Goal: Task Accomplishment & Management: Use online tool/utility

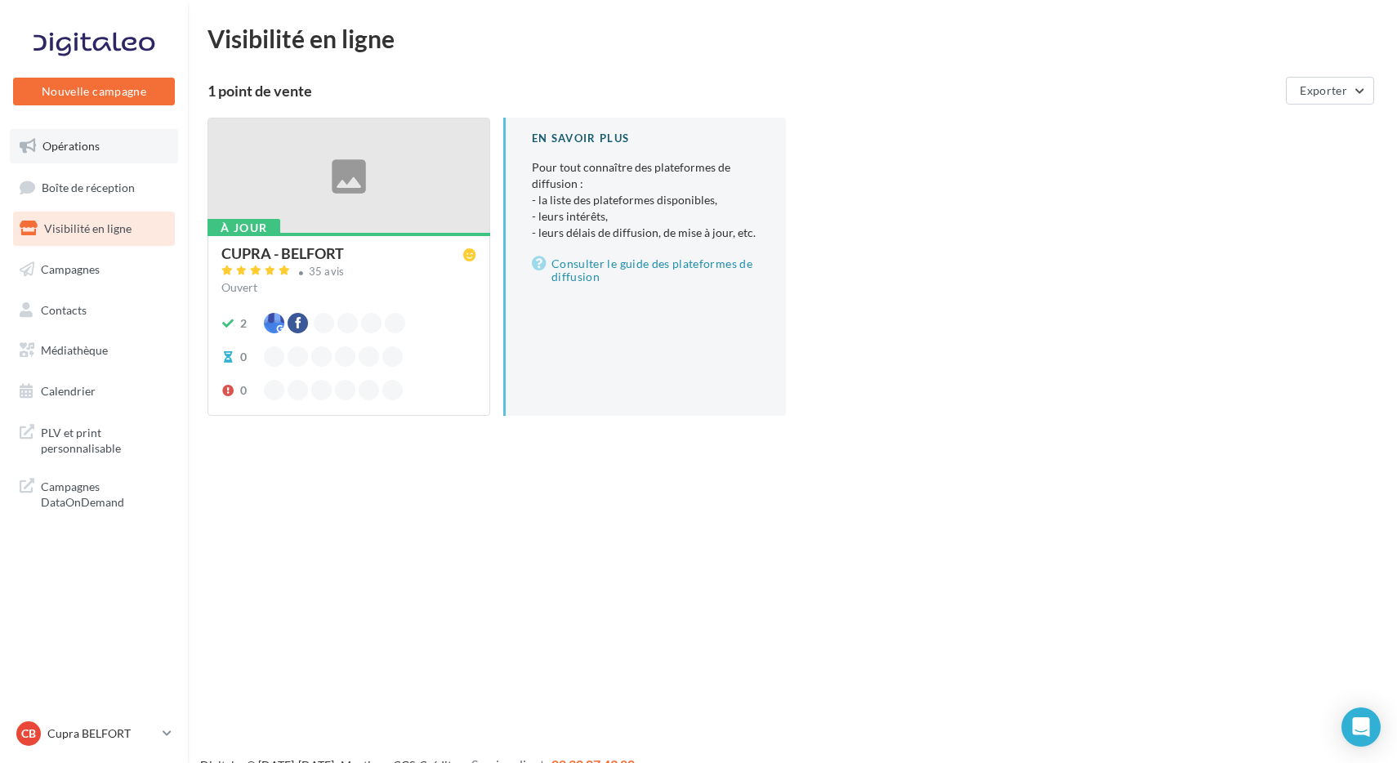
click at [105, 148] on link "Opérations" at bounding box center [94, 146] width 168 height 34
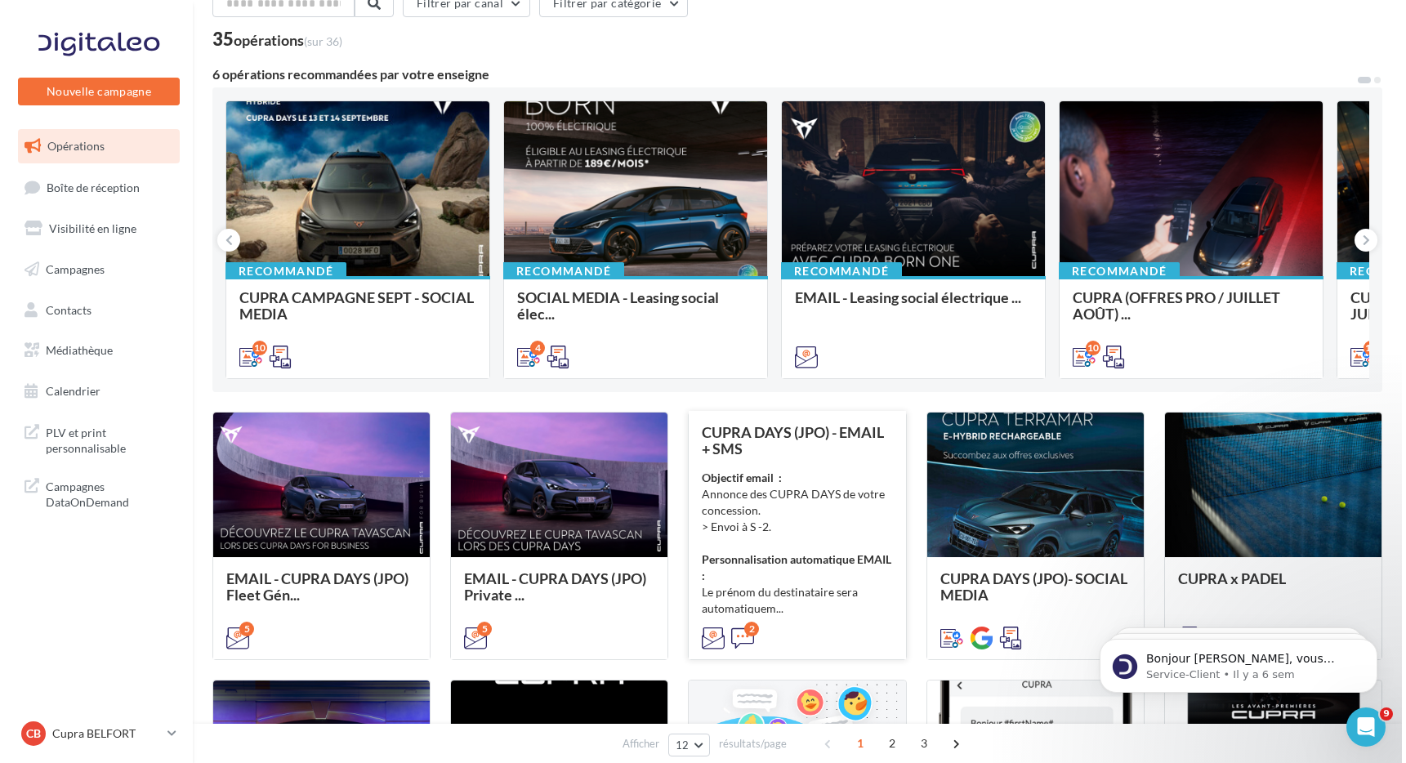
scroll to position [88, 0]
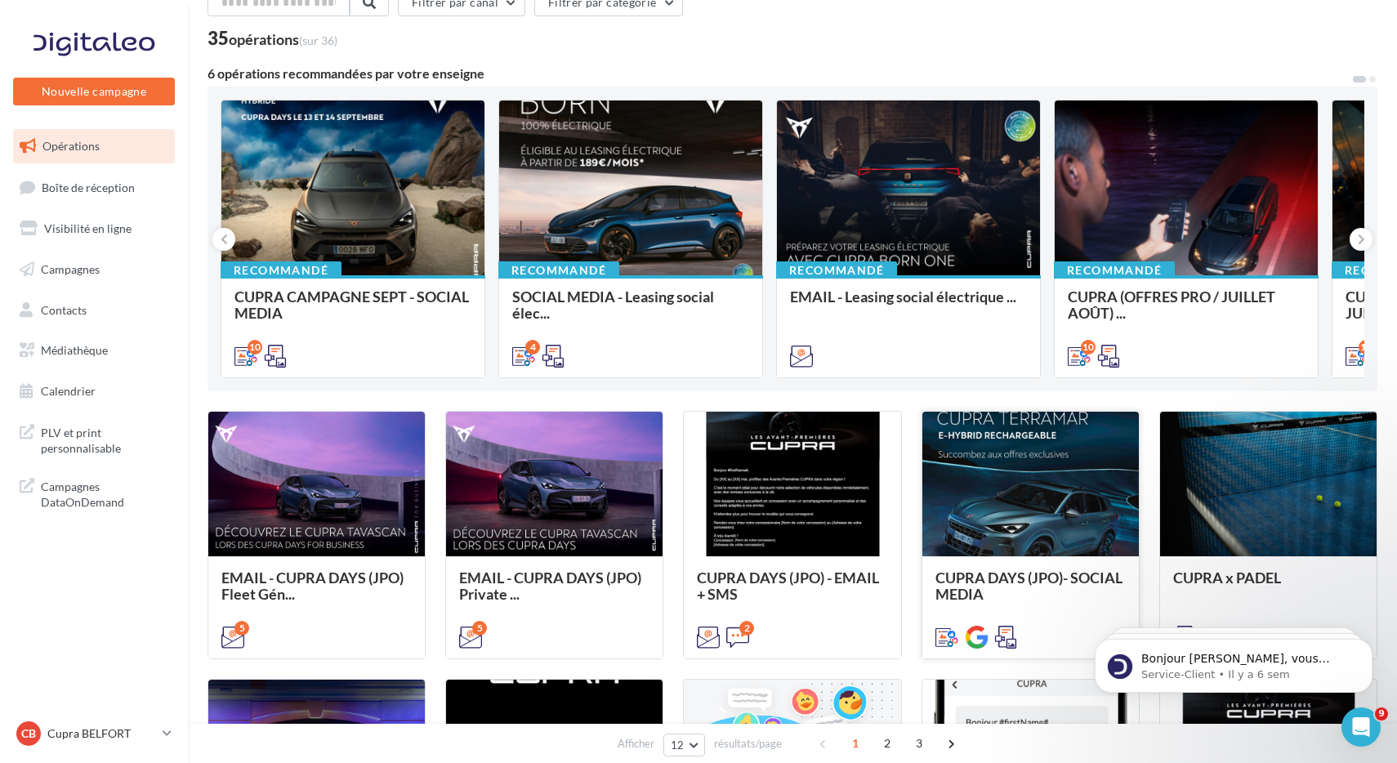
click at [1074, 502] on div at bounding box center [1030, 484] width 217 height 145
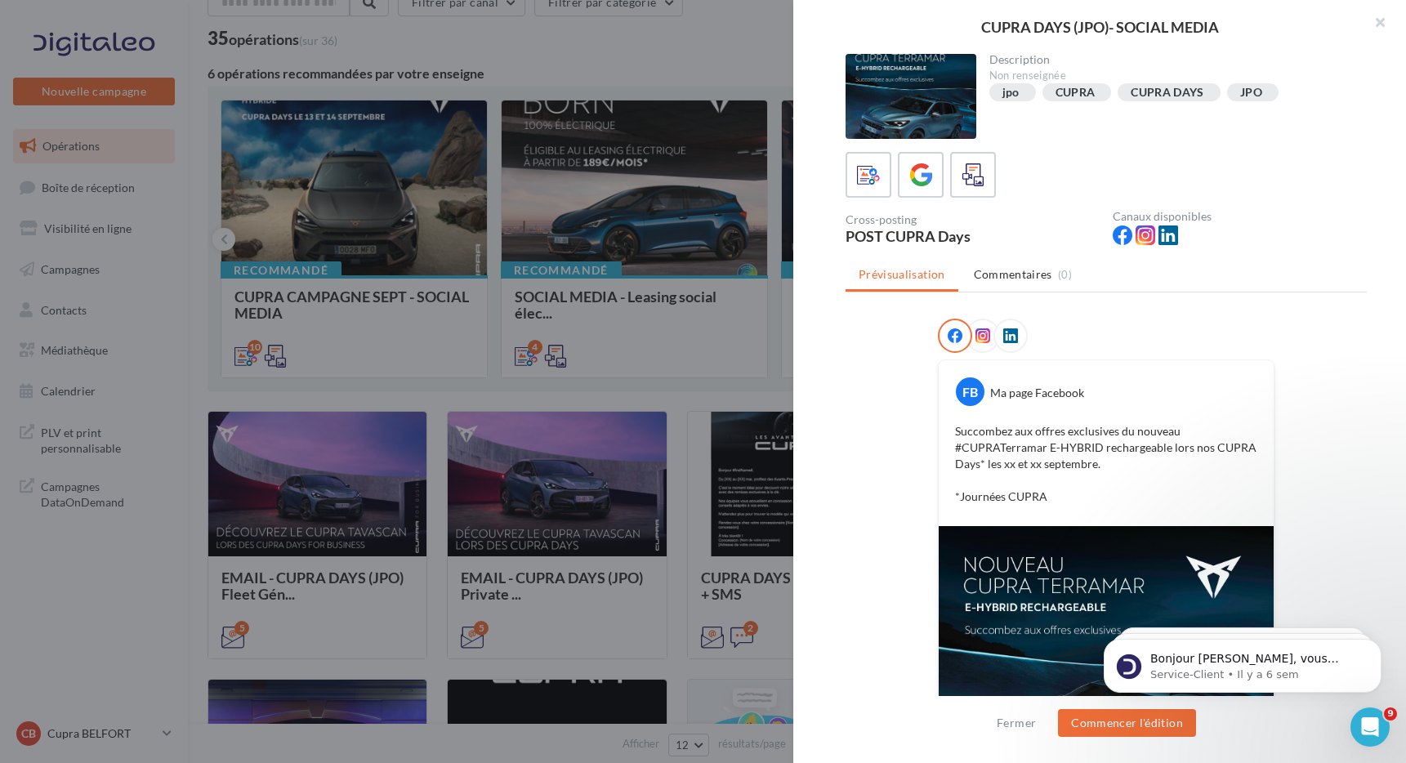
scroll to position [44, 0]
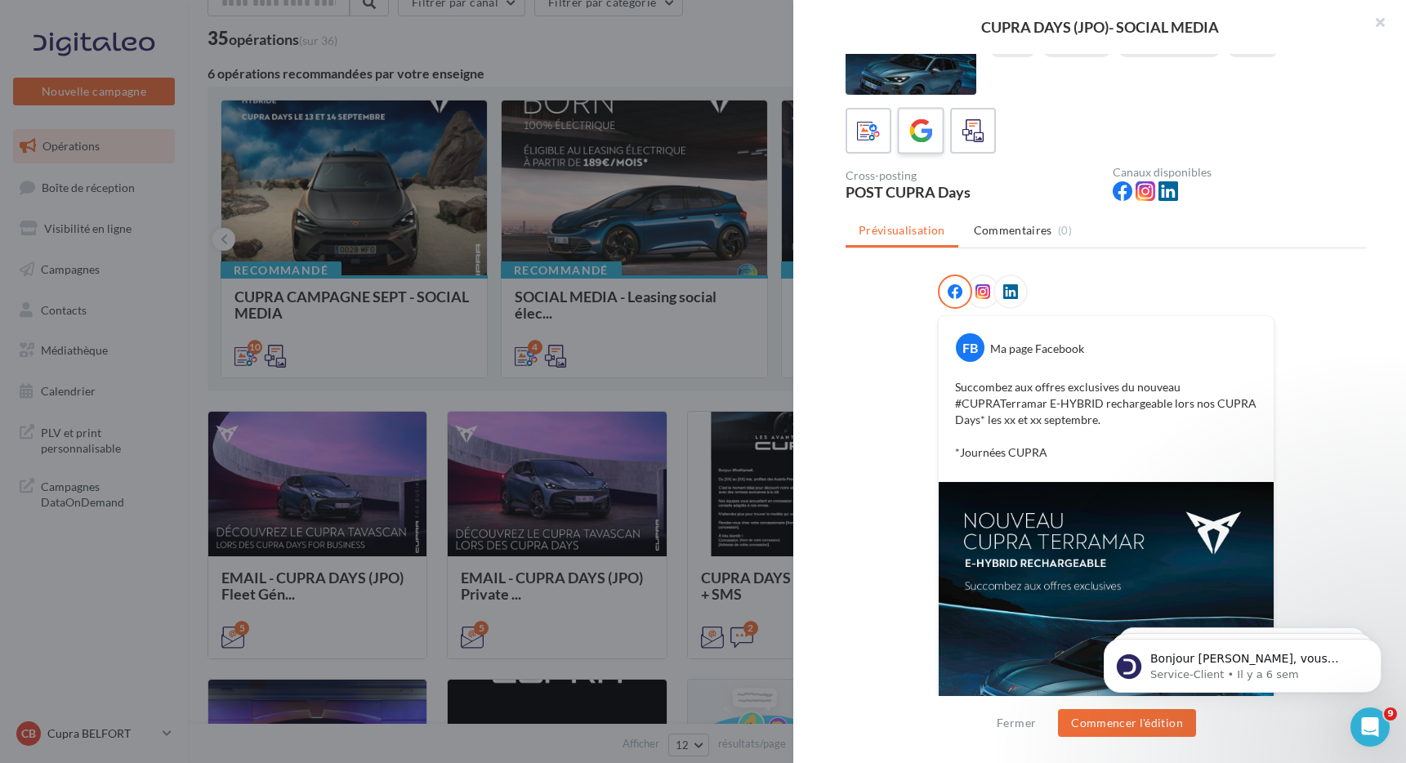
click at [912, 141] on icon at bounding box center [921, 131] width 24 height 24
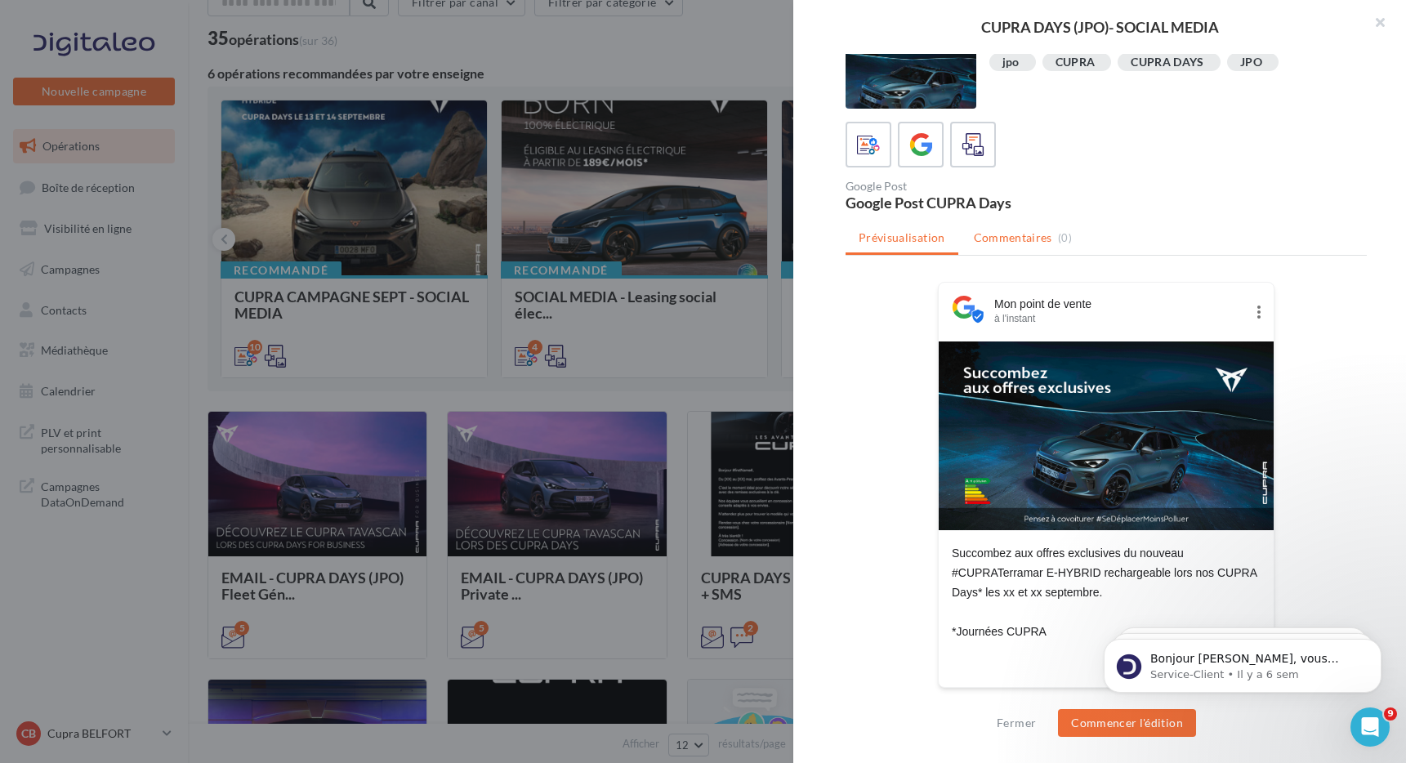
scroll to position [32, 0]
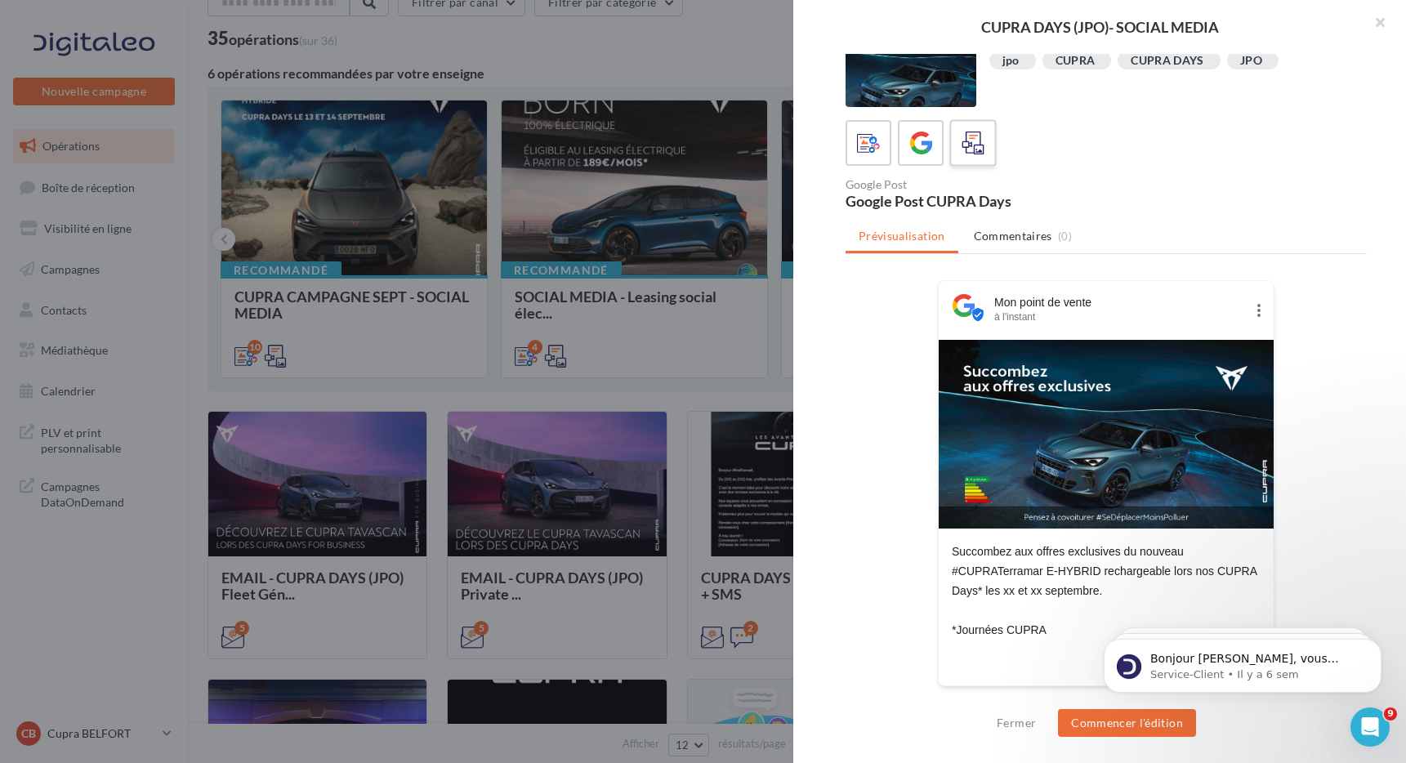
click at [961, 148] on div at bounding box center [973, 143] width 30 height 30
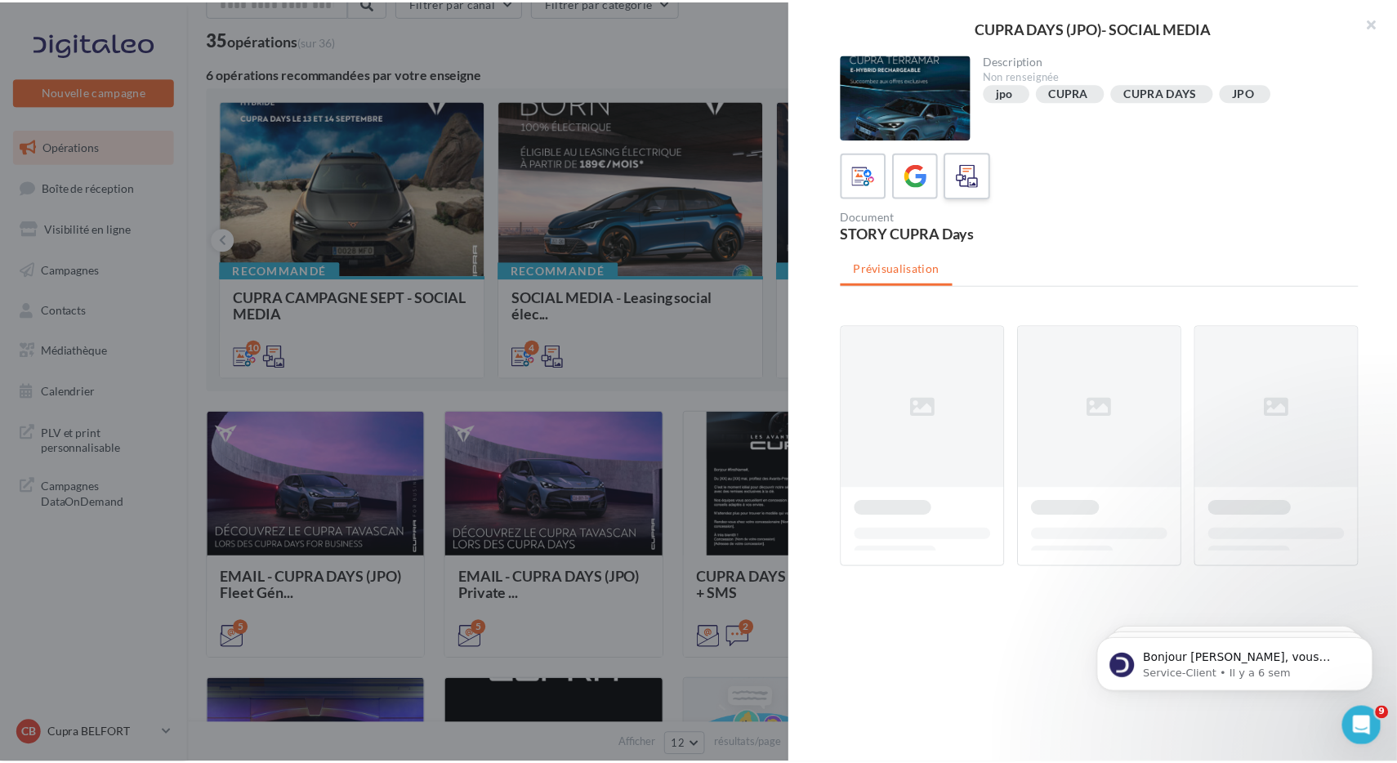
scroll to position [0, 0]
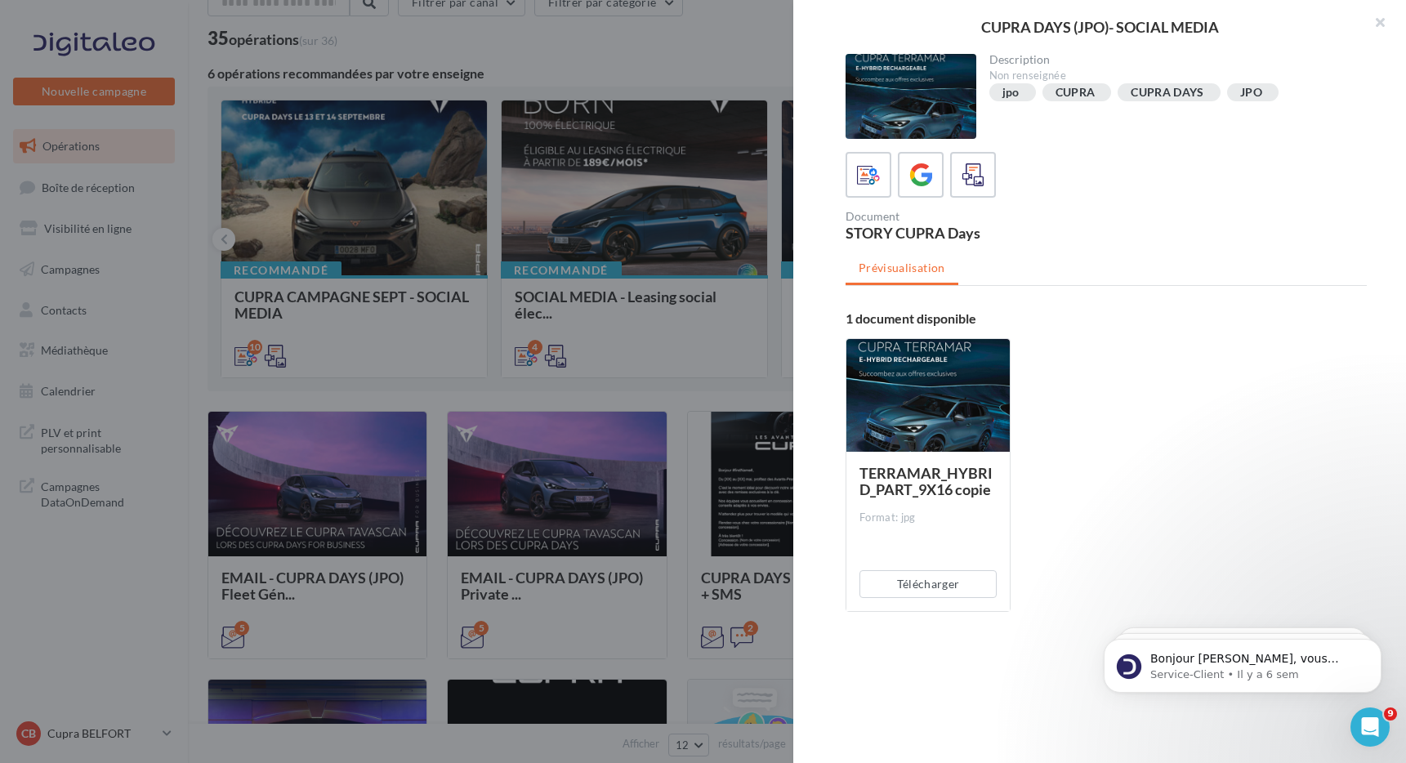
click at [675, 440] on div at bounding box center [703, 381] width 1406 height 763
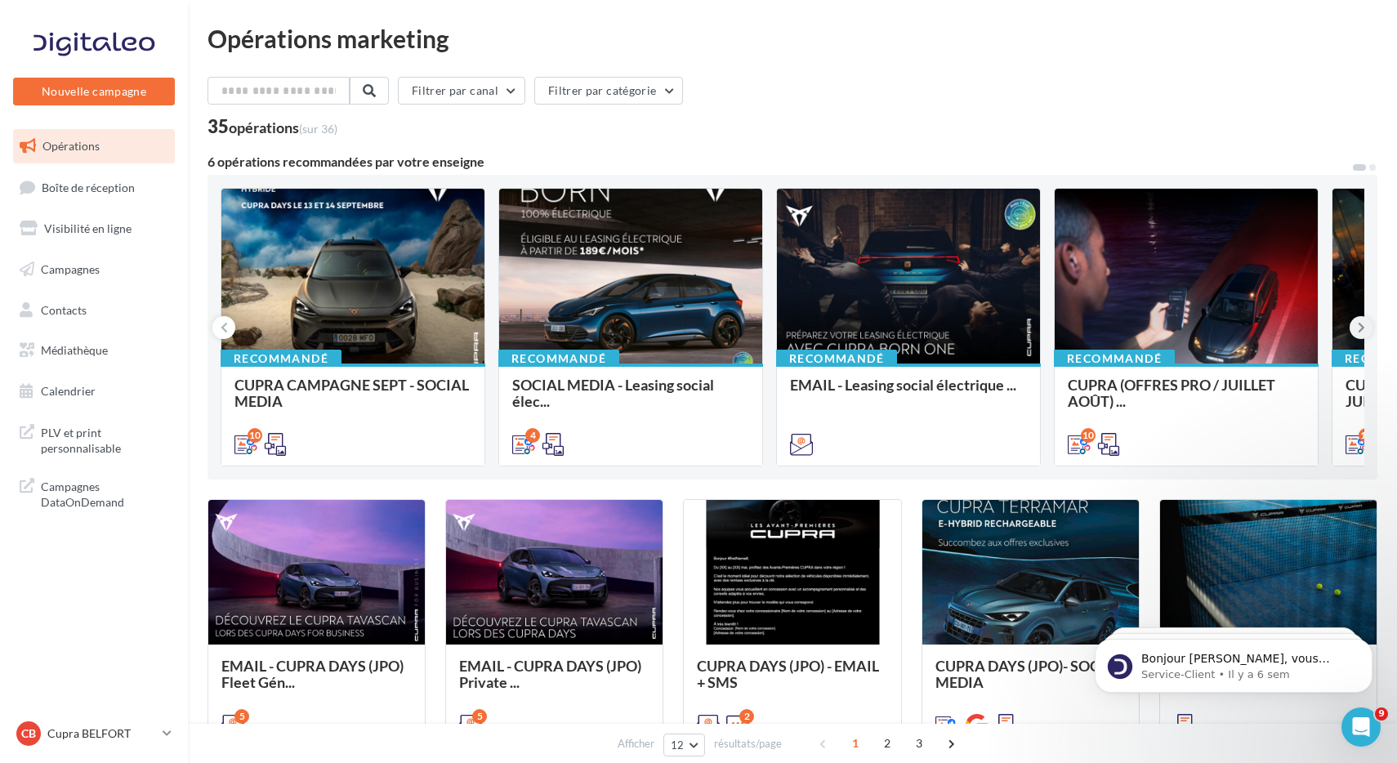
click at [1362, 330] on icon at bounding box center [1361, 327] width 7 height 16
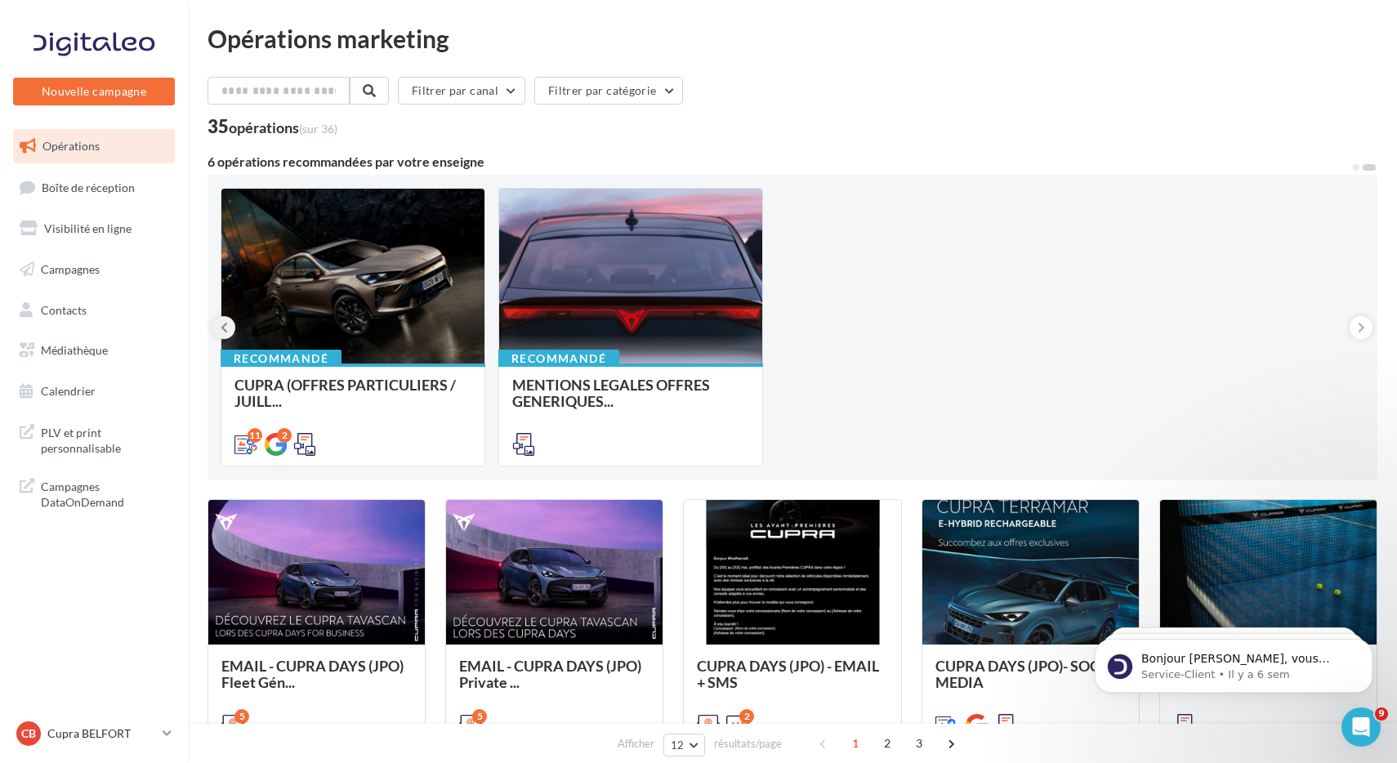
click at [228, 328] on button at bounding box center [223, 327] width 23 height 23
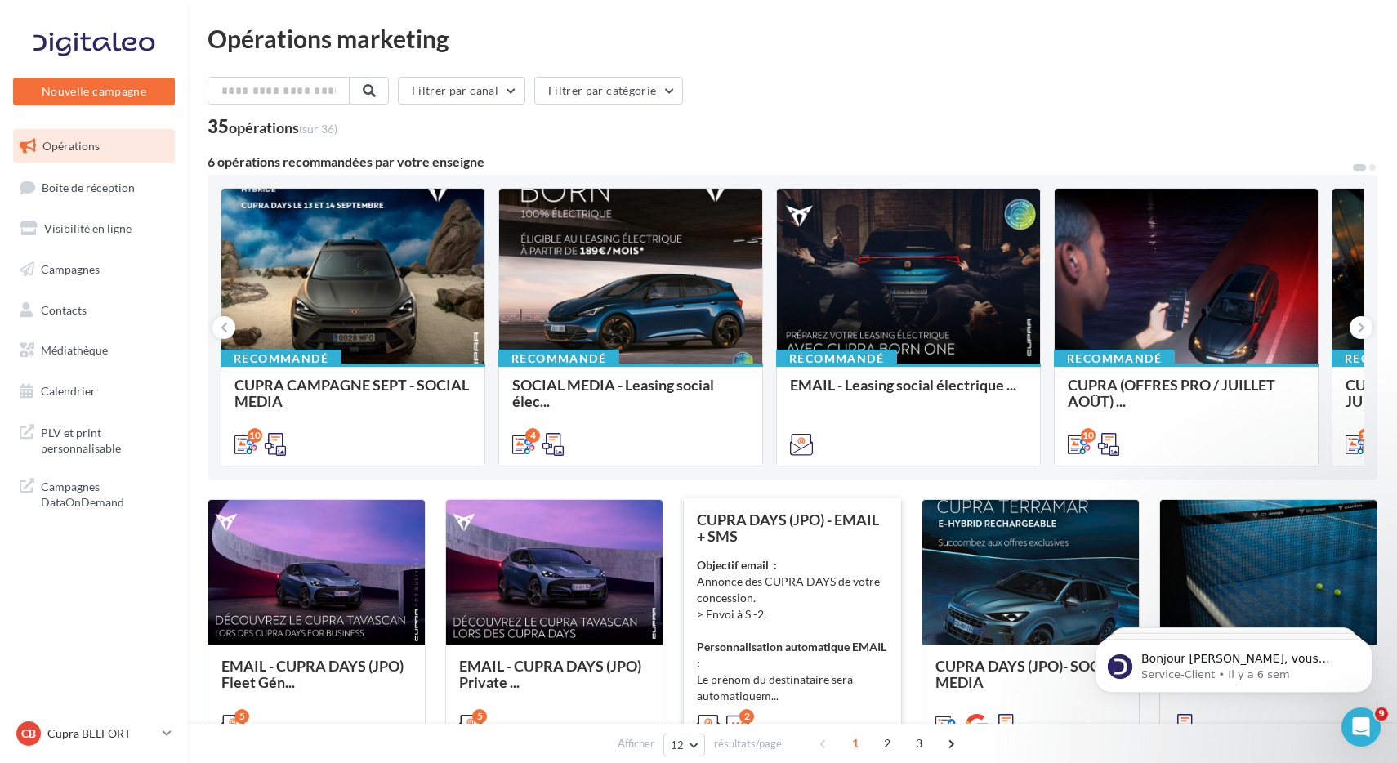
click at [795, 556] on div "CUPRA DAYS (JPO) - EMAIL + SMS Objectif email : Annonce des CUPRA DAYS de votre…" at bounding box center [792, 621] width 190 height 220
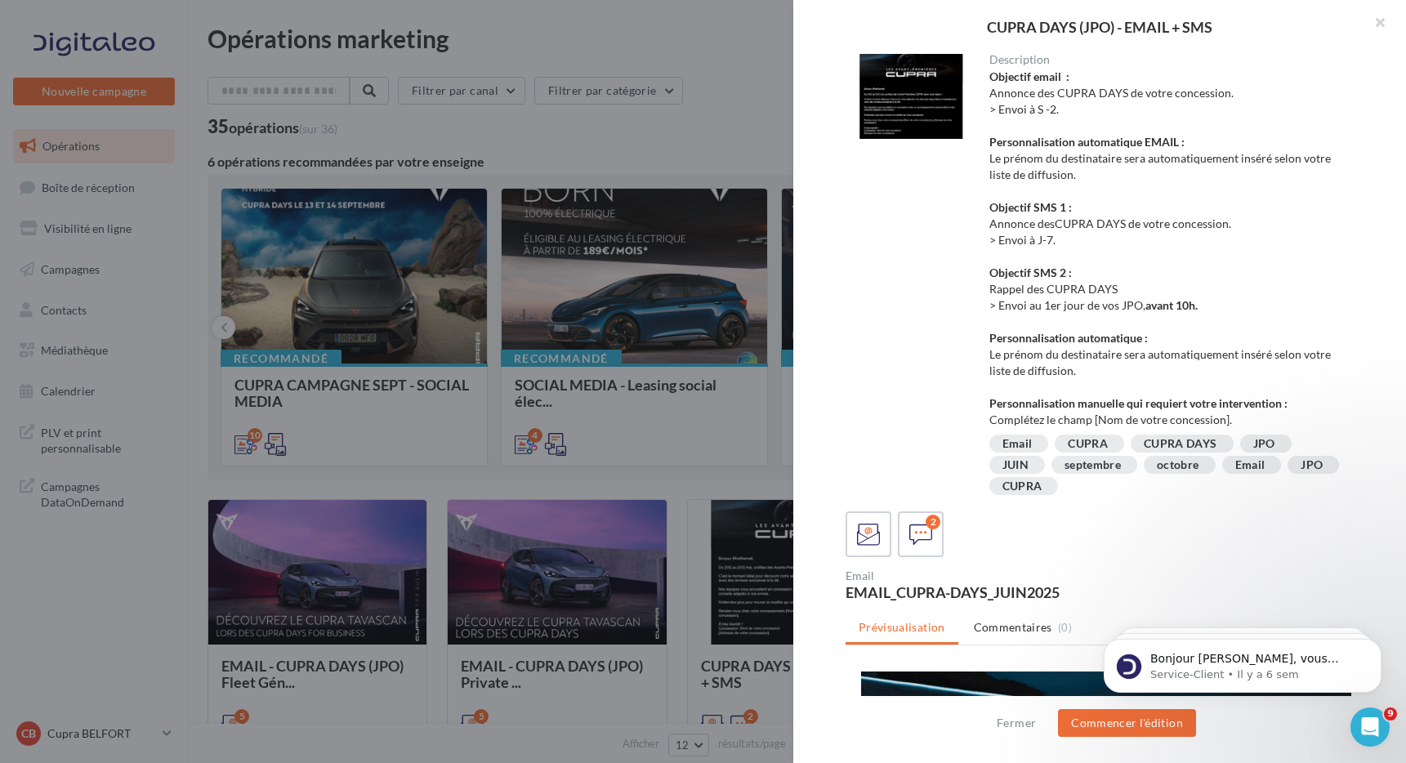
click at [944, 113] on div at bounding box center [911, 96] width 131 height 85
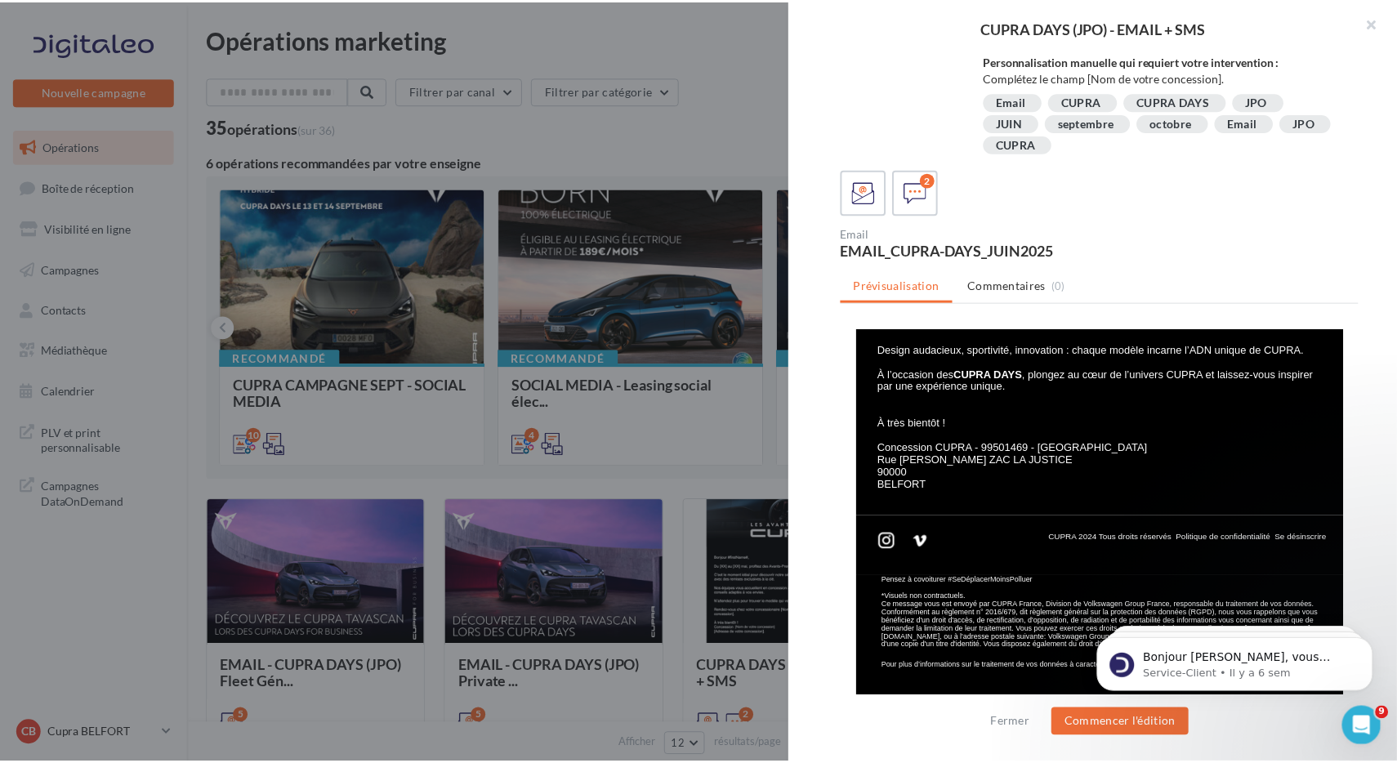
scroll to position [348, 0]
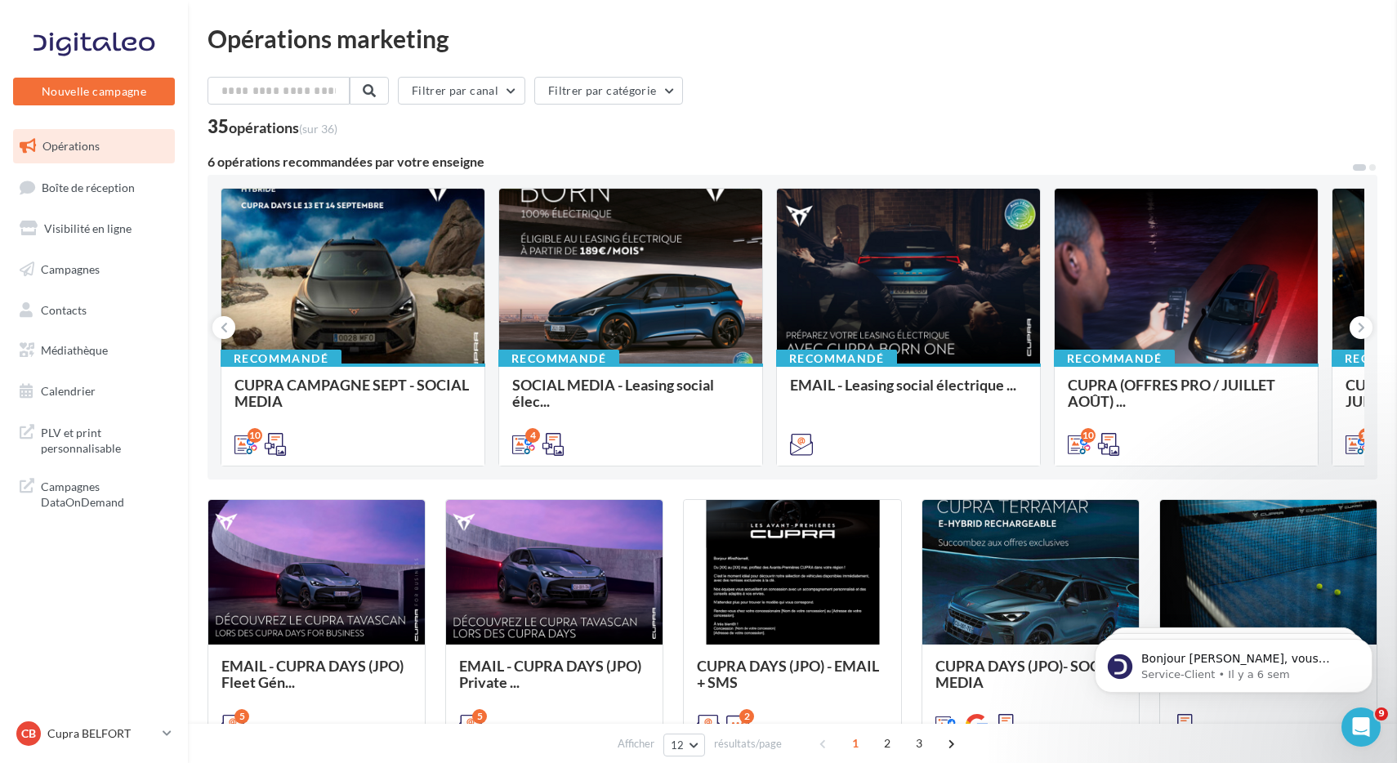
click at [90, 738] on p "Cupra BELFORT" at bounding box center [101, 734] width 109 height 16
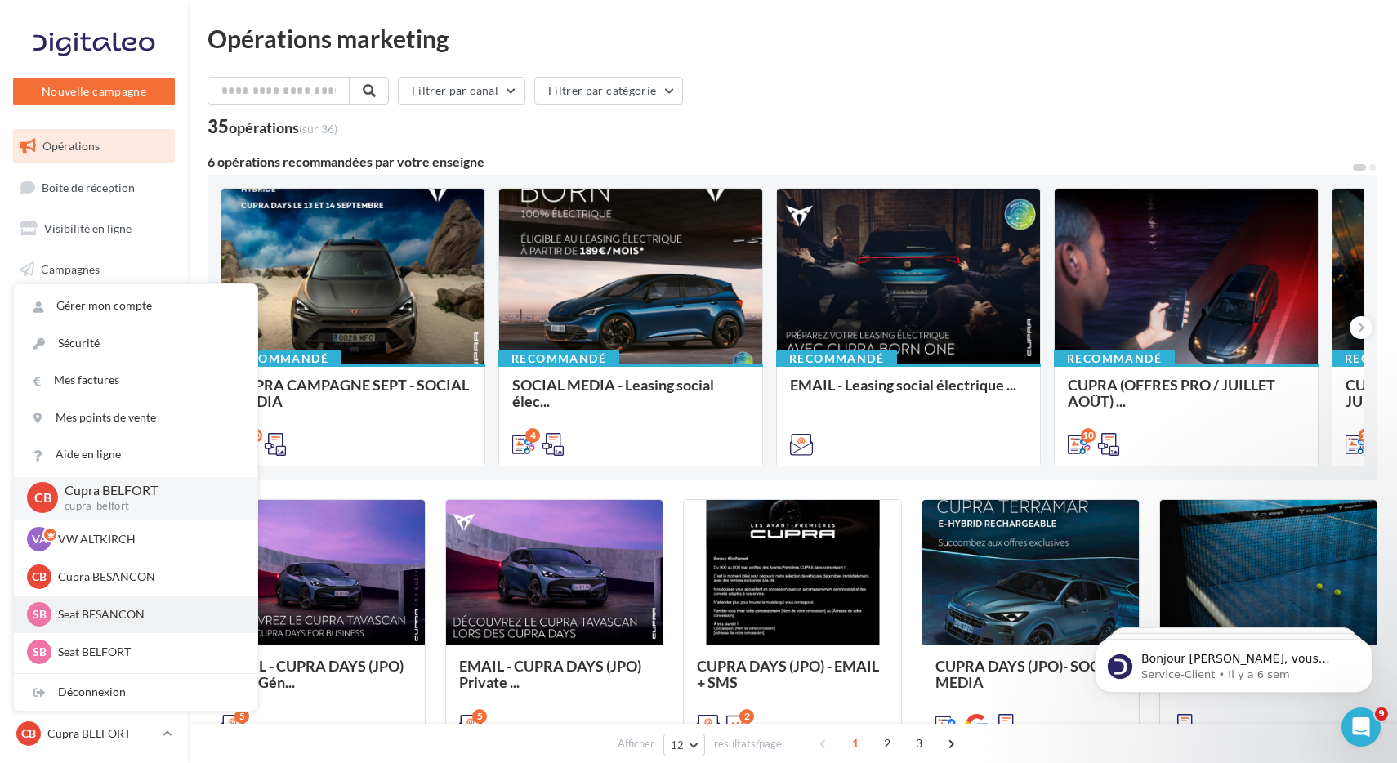
scroll to position [3, 0]
click at [127, 620] on p "Seat BESANCON" at bounding box center [148, 613] width 180 height 16
